Goal: Task Accomplishment & Management: Manage account settings

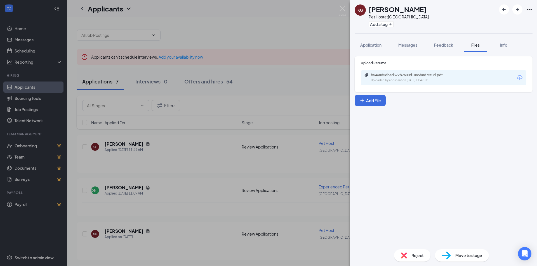
click at [410, 256] on div "Reject" at bounding box center [412, 256] width 36 height 12
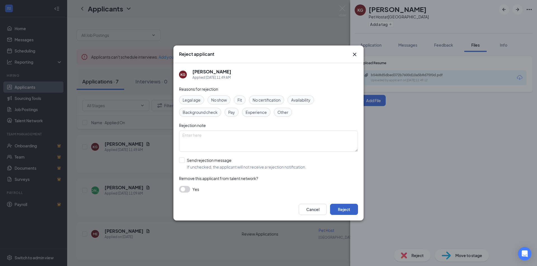
click at [341, 210] on button "Reject" at bounding box center [344, 209] width 28 height 11
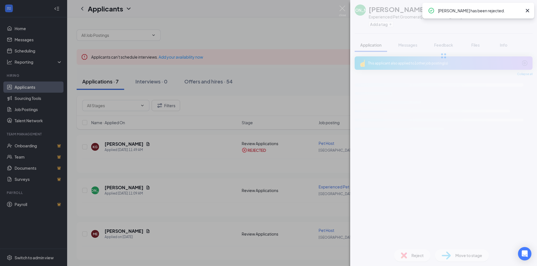
click at [276, 32] on div "JA [PERSON_NAME] Experienced Pet Groomer at [GEOGRAPHIC_DATA] Add a tag Applica…" at bounding box center [268, 133] width 537 height 266
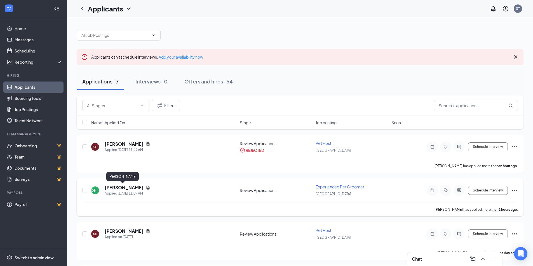
click at [120, 188] on h5 "[PERSON_NAME]" at bounding box center [124, 188] width 39 height 6
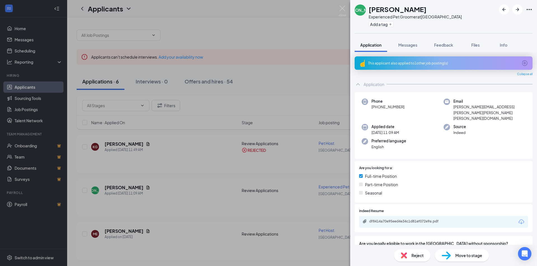
drag, startPoint x: 338, startPoint y: 10, endPoint x: 344, endPoint y: 9, distance: 5.7
click at [338, 10] on div "JA [PERSON_NAME] Experienced Pet Groomer at [GEOGRAPHIC_DATA] Add a tag Applica…" at bounding box center [268, 133] width 537 height 266
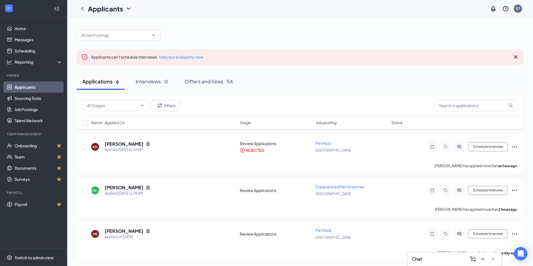
click at [291, 32] on div at bounding box center [300, 32] width 446 height 17
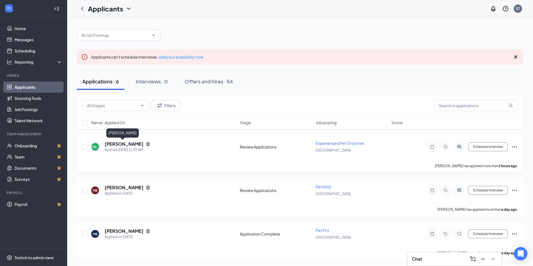
click at [120, 144] on h5 "[PERSON_NAME]" at bounding box center [124, 144] width 39 height 6
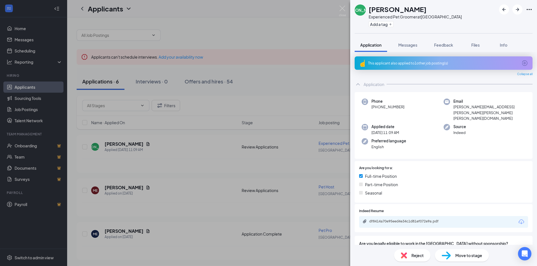
click at [439, 65] on div "This applicant also applied to 1 other job posting(s)" at bounding box center [443, 63] width 150 height 5
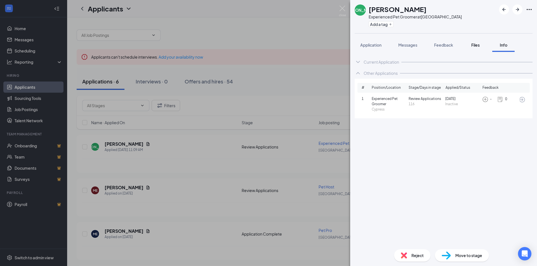
click at [477, 46] on span "Files" at bounding box center [475, 44] width 8 height 5
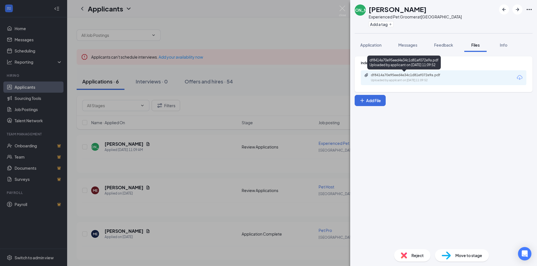
click at [438, 79] on div "Uploaded by applicant on Aug 26, 2025 at 11:09:52" at bounding box center [413, 80] width 84 height 4
click at [412, 253] on span "Reject" at bounding box center [417, 256] width 12 height 6
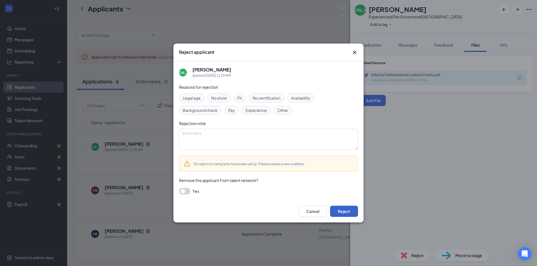
click at [344, 211] on button "Reject" at bounding box center [344, 211] width 28 height 11
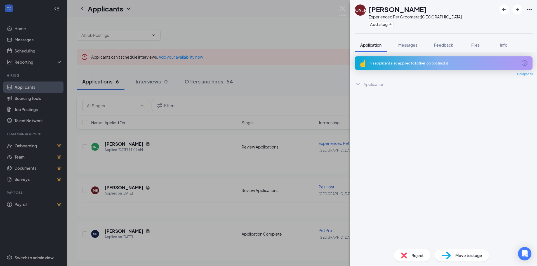
click at [326, 19] on div "JA [PERSON_NAME] Experienced Pet Groomer at [GEOGRAPHIC_DATA] Add a tag Applica…" at bounding box center [268, 133] width 537 height 266
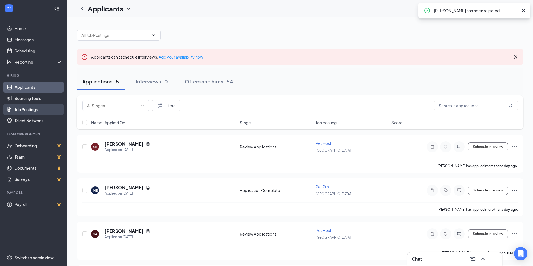
click at [31, 110] on link "Job Postings" at bounding box center [39, 109] width 48 height 11
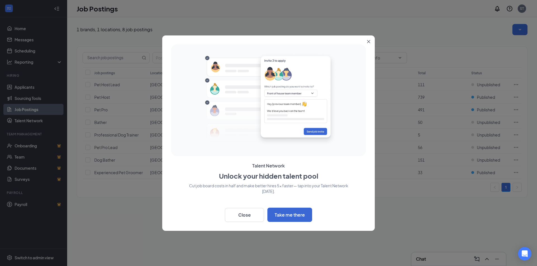
click at [370, 42] on icon "Close" at bounding box center [368, 41] width 3 height 3
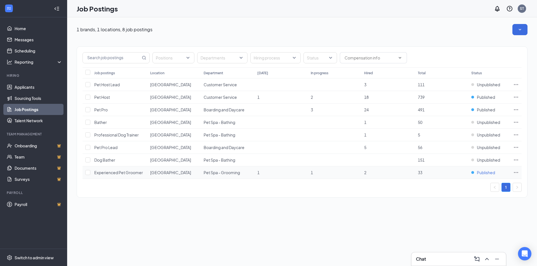
click at [484, 172] on span "Published" at bounding box center [486, 173] width 18 height 6
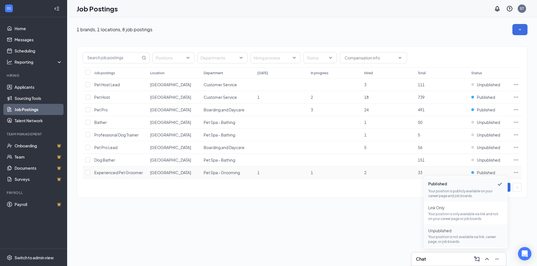
click at [454, 241] on p "Your position is not available via link, career page, or job boards." at bounding box center [465, 240] width 75 height 10
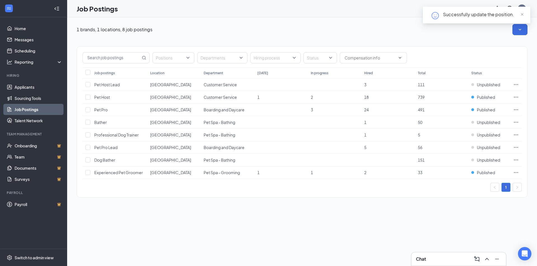
click at [398, 222] on div "1 brands, 1 locations, 8 job postings Positions Departments Hiring process Stat…" at bounding box center [302, 141] width 470 height 249
click at [391, 226] on div "1 brands, 1 locations, 8 job postings Positions Departments Hiring process Stat…" at bounding box center [302, 141] width 470 height 249
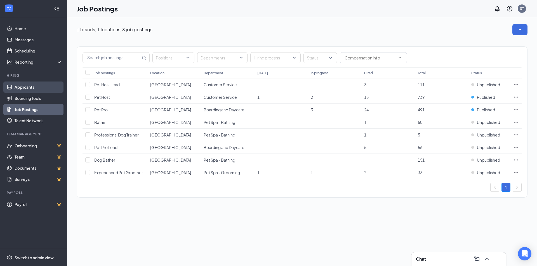
click at [37, 85] on link "Applicants" at bounding box center [39, 87] width 48 height 11
